Goal: Check status: Check status

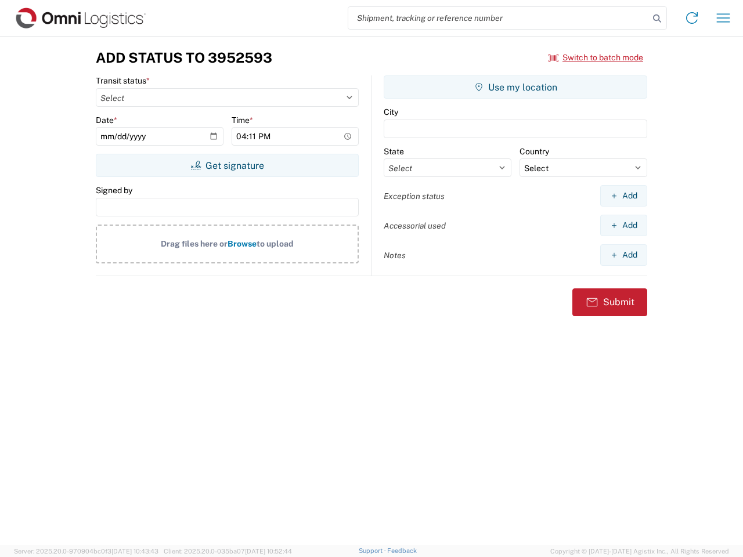
click at [499, 18] on input "search" at bounding box center [498, 18] width 301 height 22
click at [657, 19] on icon at bounding box center [657, 18] width 16 height 16
click at [692, 18] on icon at bounding box center [692, 18] width 19 height 19
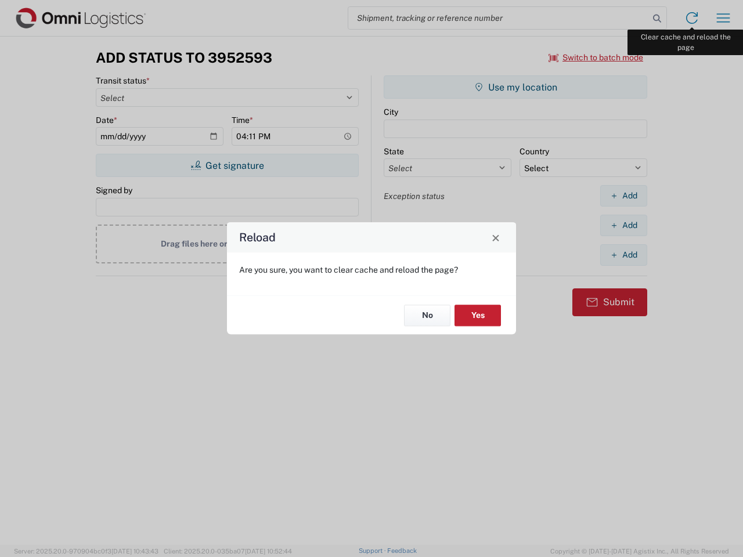
click at [723, 18] on div "Reload Are you sure, you want to clear cache and reload the page? No Yes" at bounding box center [371, 278] width 743 height 557
click at [596, 57] on div "Reload Are you sure, you want to clear cache and reload the page? No Yes" at bounding box center [371, 278] width 743 height 557
click at [227, 165] on div "Reload Are you sure, you want to clear cache and reload the page? No Yes" at bounding box center [371, 278] width 743 height 557
click at [516, 87] on div "Reload Are you sure, you want to clear cache and reload the page? No Yes" at bounding box center [371, 278] width 743 height 557
click at [624, 196] on div "Reload Are you sure, you want to clear cache and reload the page? No Yes" at bounding box center [371, 278] width 743 height 557
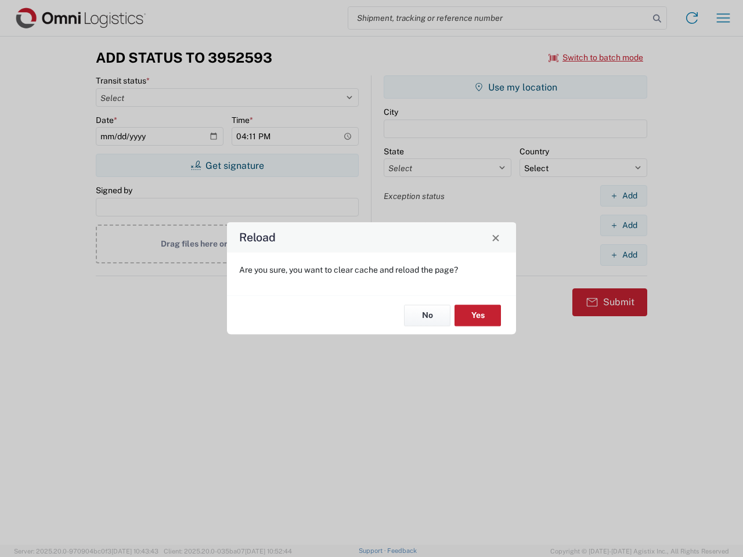
click at [624, 225] on div "Reload Are you sure, you want to clear cache and reload the page? No Yes" at bounding box center [371, 278] width 743 height 557
click at [624, 255] on div "Reload Are you sure, you want to clear cache and reload the page? No Yes" at bounding box center [371, 278] width 743 height 557
